Goal: Task Accomplishment & Management: Manage account settings

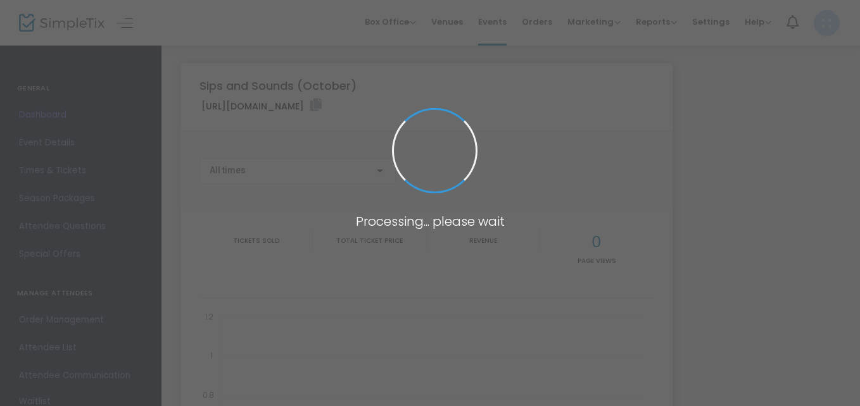
type input "[URL][DOMAIN_NAME]"
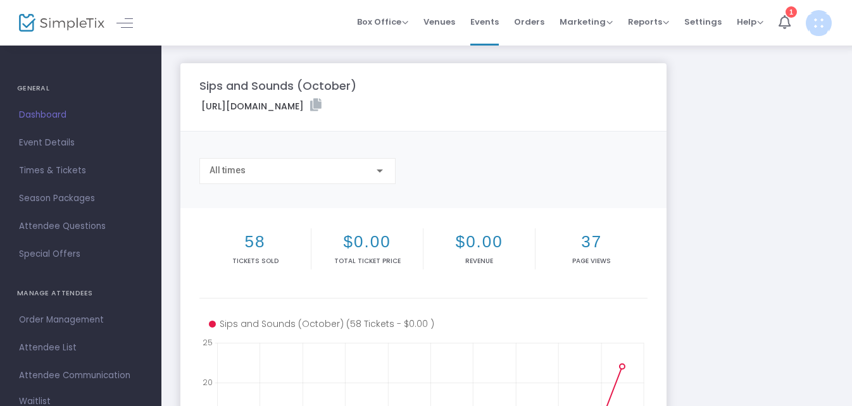
click at [813, 97] on div "Sips and Sounds (October) [URL][DOMAIN_NAME] Copy All times 58 Tickets sold $0.…" at bounding box center [506, 378] width 665 height 630
click at [39, 343] on span "Attendee List" at bounding box center [80, 348] width 123 height 16
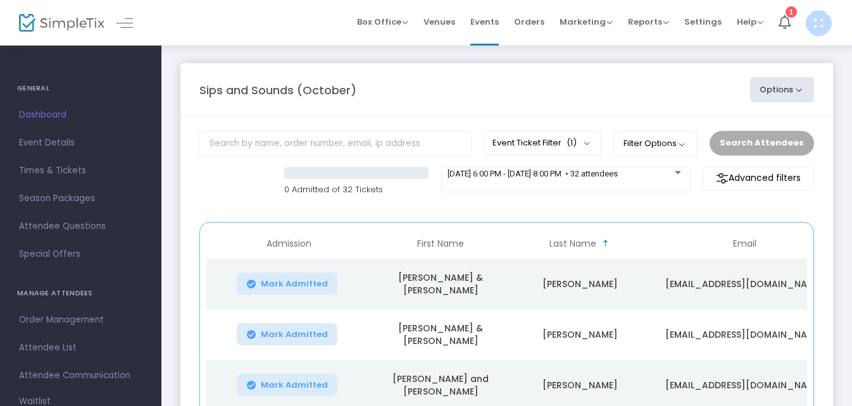
click at [479, 18] on span "Events" at bounding box center [484, 22] width 28 height 32
